Goal: Task Accomplishment & Management: Complete application form

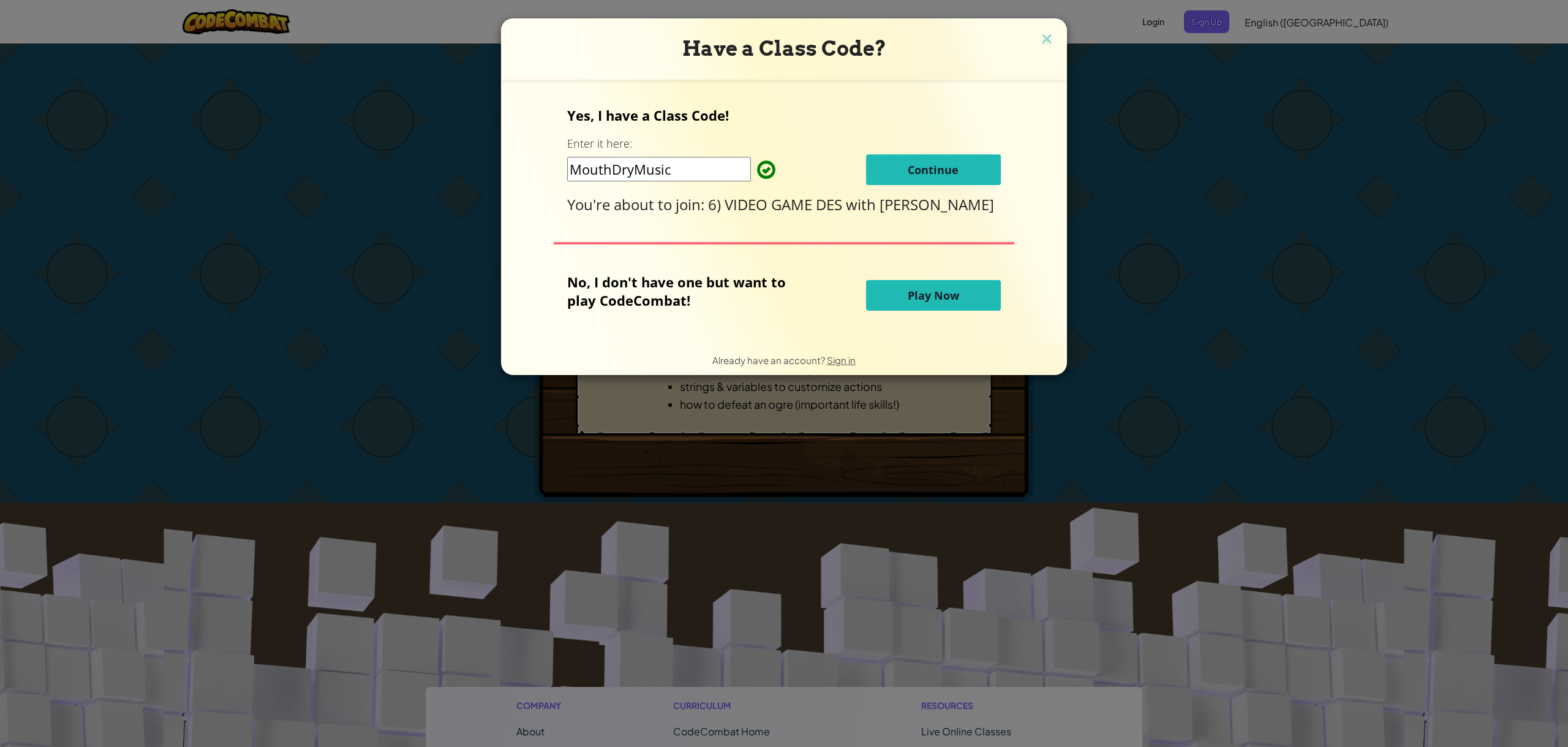
drag, startPoint x: 924, startPoint y: 167, endPoint x: 923, endPoint y: 157, distance: 10.0
click at [924, 159] on button "Continue" at bounding box center [933, 169] width 134 height 30
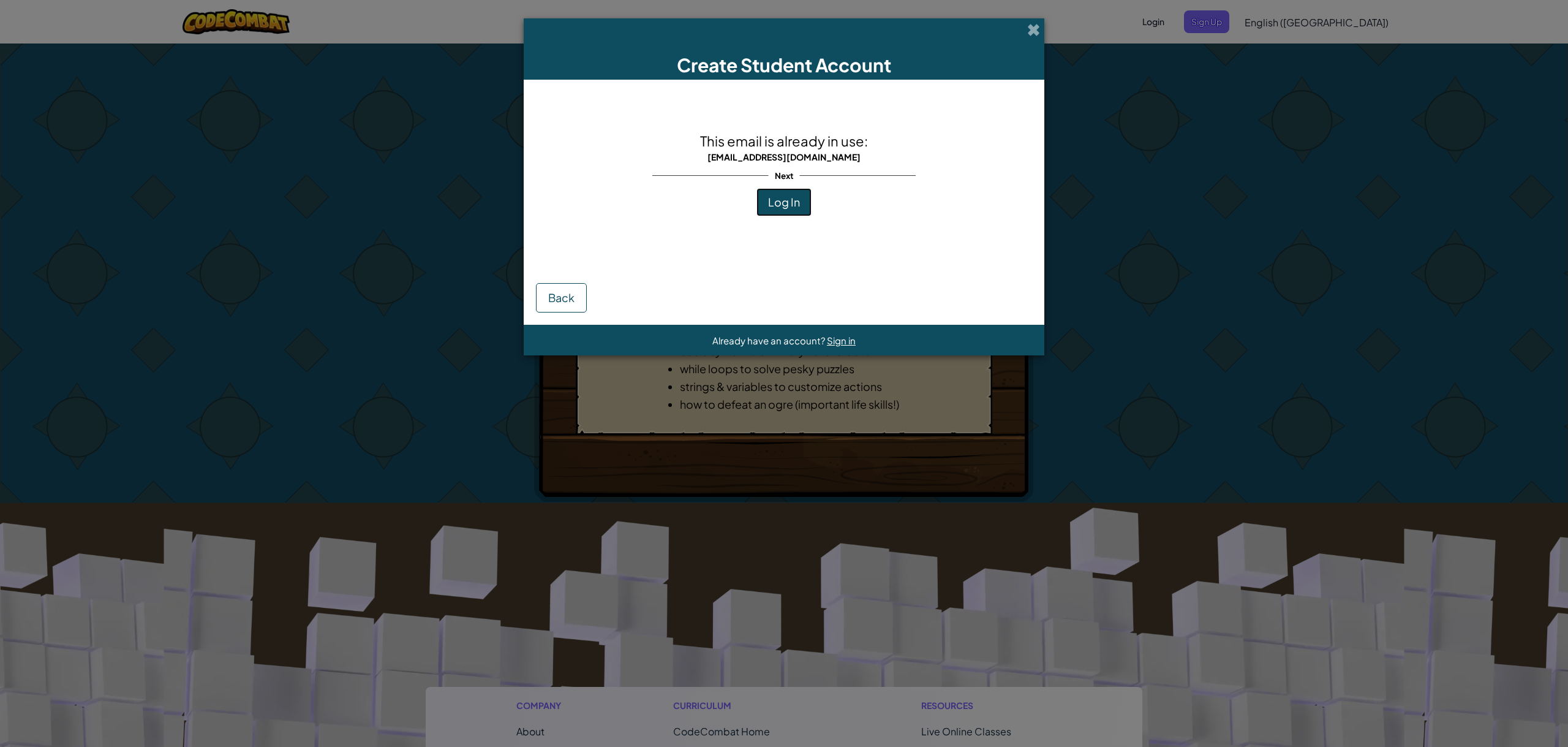
click at [768, 199] on button "Log In" at bounding box center [784, 201] width 55 height 28
